Goal: Leave review/rating: Leave review/rating

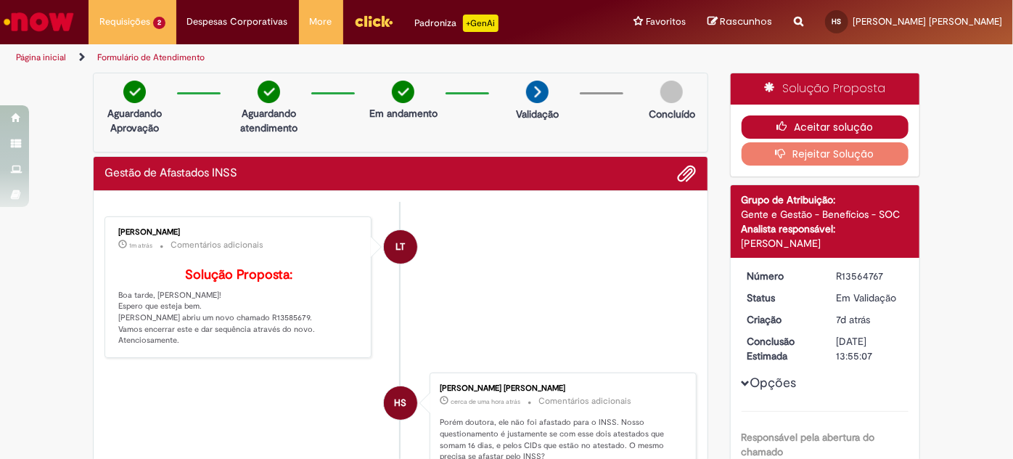
click at [790, 126] on button "Aceitar solução" at bounding box center [825, 126] width 168 height 23
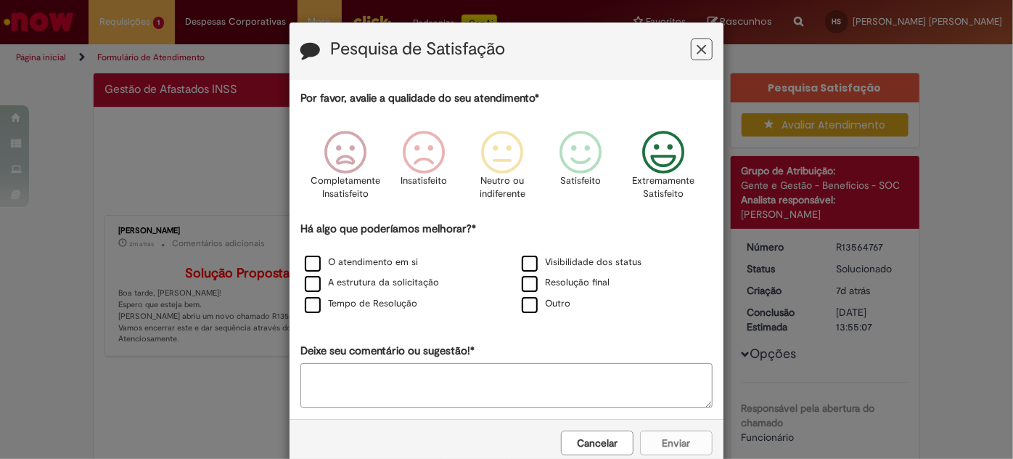
click at [665, 141] on icon "Feedback" at bounding box center [663, 153] width 54 height 44
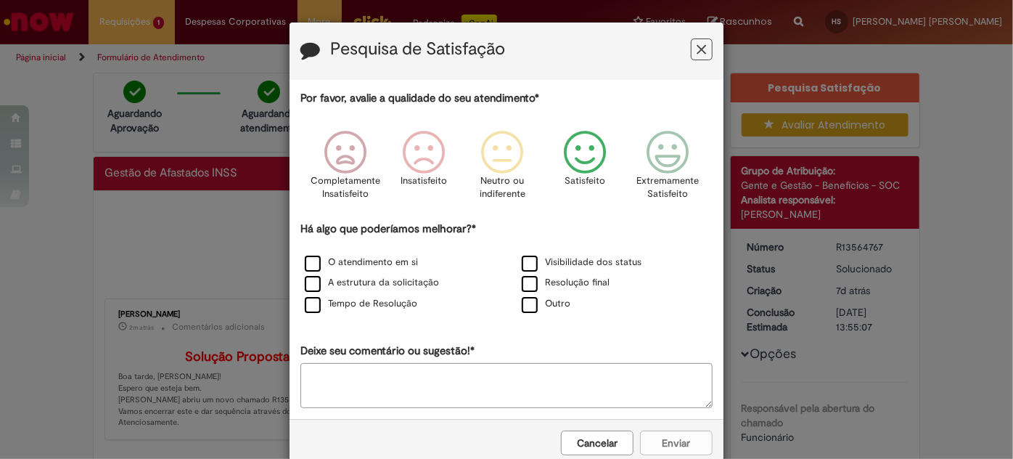
click at [587, 181] on p "Satisfeito" at bounding box center [584, 181] width 41 height 14
click at [398, 262] on label "O atendimento em si" at bounding box center [361, 262] width 113 height 14
click at [382, 301] on label "Tempo de Resolução" at bounding box center [361, 304] width 112 height 14
click at [380, 277] on label "A estrutura da solicitação" at bounding box center [372, 283] width 134 height 14
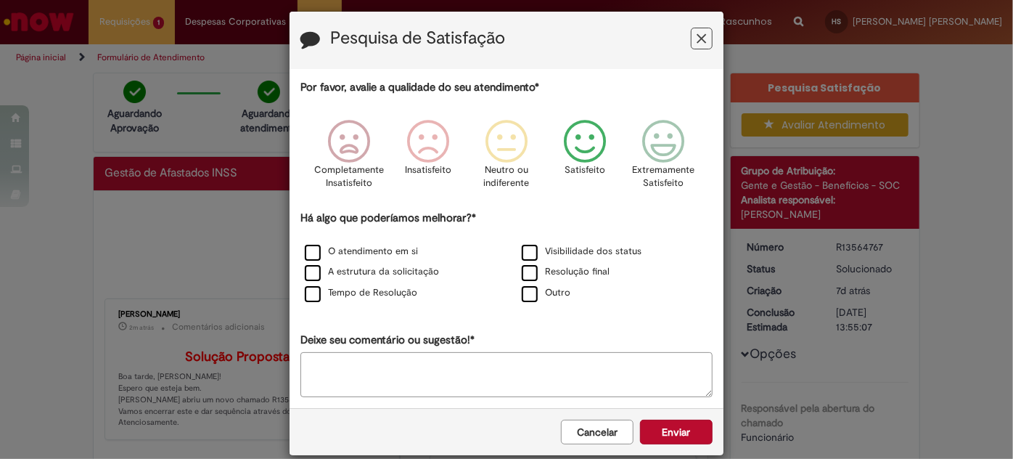
scroll to position [28, 0]
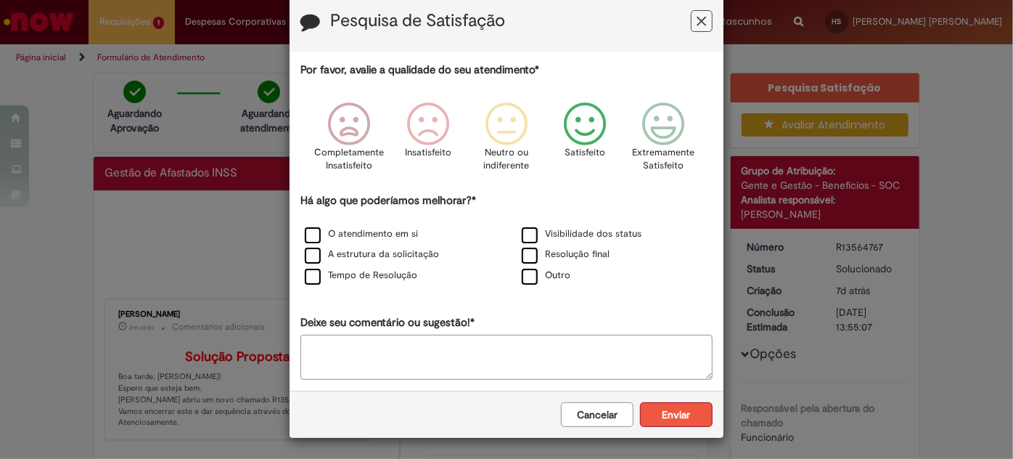
click at [663, 414] on button "Enviar" at bounding box center [676, 414] width 73 height 25
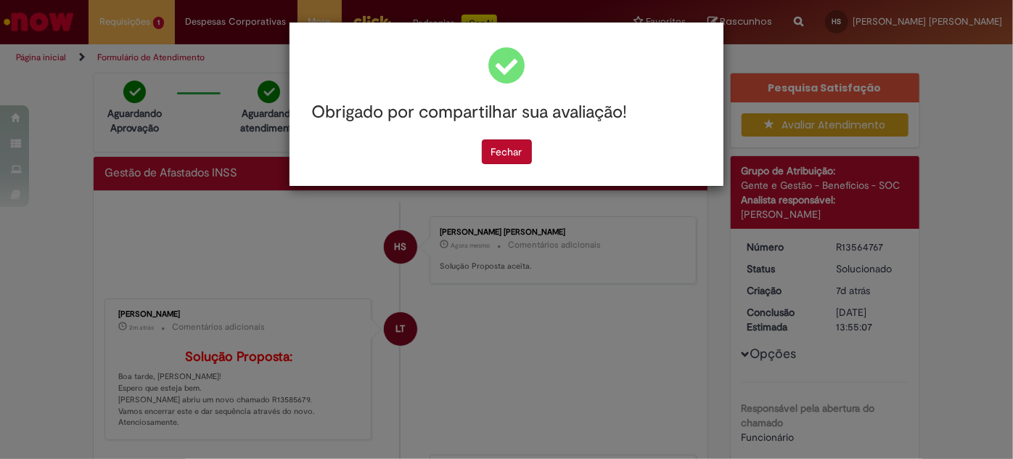
scroll to position [0, 0]
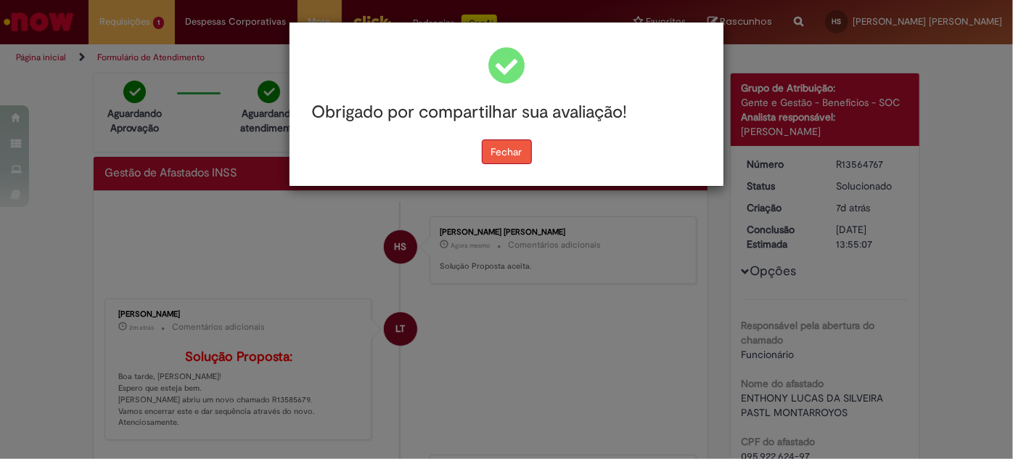
click at [509, 153] on button "Fechar" at bounding box center [507, 151] width 50 height 25
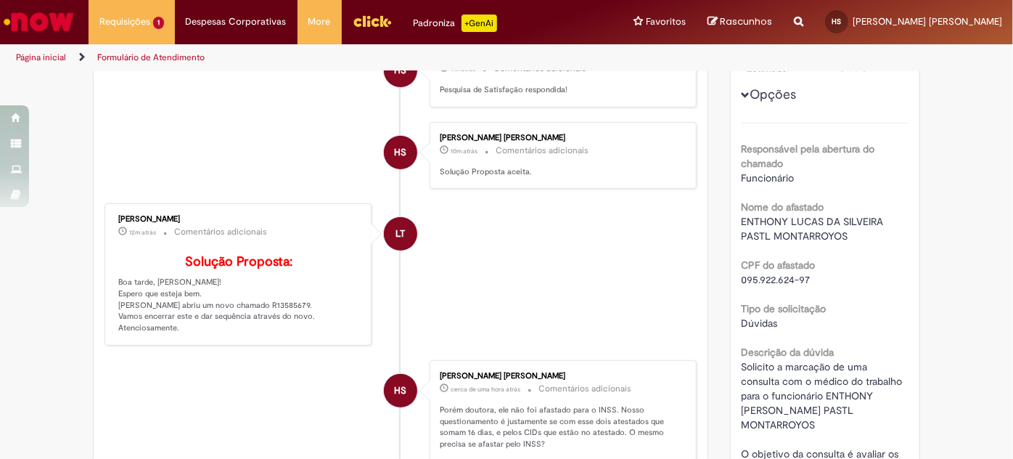
scroll to position [197, 0]
